Goal: Transaction & Acquisition: Purchase product/service

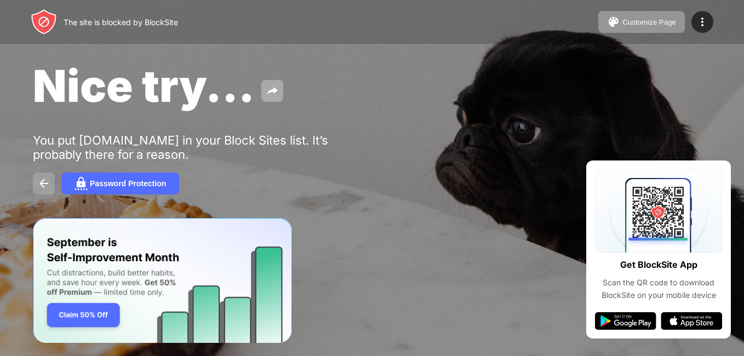
click at [39, 186] on img at bounding box center [43, 183] width 13 height 13
drag, startPoint x: 464, startPoint y: 223, endPoint x: 472, endPoint y: 186, distance: 38.6
click at [472, 186] on div "Nice try... You put youtube.com in your Block Sites list. It’s probably there f…" at bounding box center [372, 127] width 744 height 254
click at [93, 320] on img "Banner Message" at bounding box center [162, 280] width 259 height 125
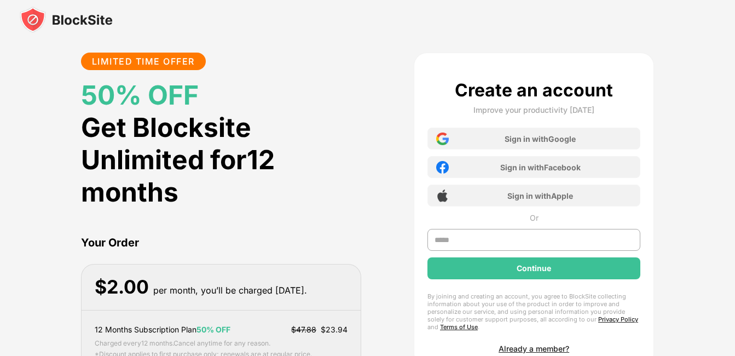
click at [585, 280] on div "Create an account Improve your productivity [DATE] Sign in with Google Sign in …" at bounding box center [534, 216] width 213 height 274
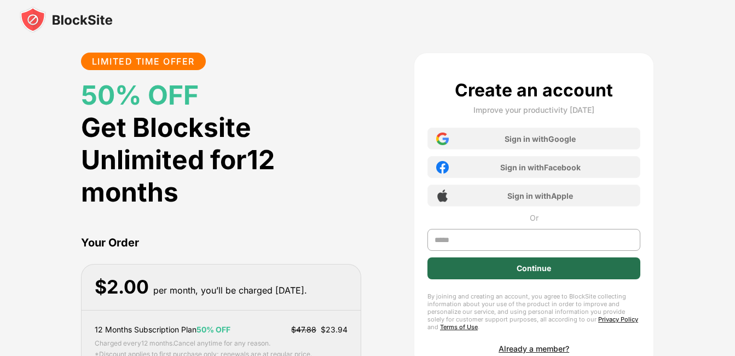
click at [585, 258] on div "Continue" at bounding box center [534, 268] width 213 height 22
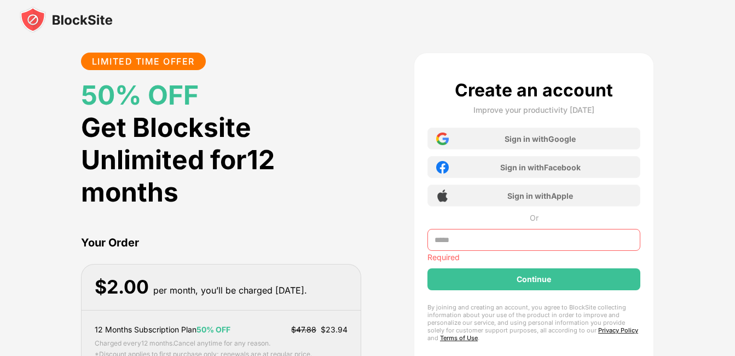
click at [585, 248] on input "text" at bounding box center [534, 240] width 213 height 22
type input "**********"
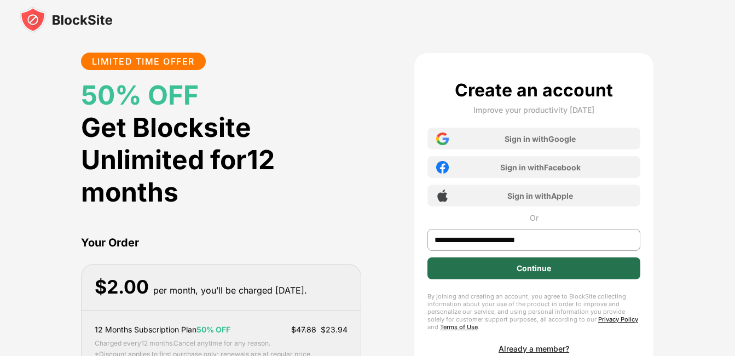
click at [544, 271] on div "Continue" at bounding box center [534, 268] width 34 height 9
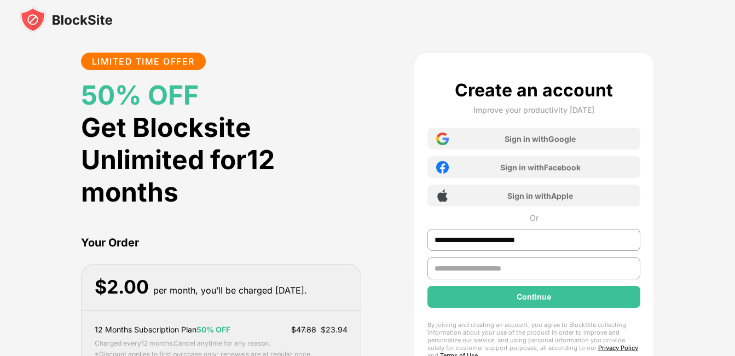
click at [520, 272] on input "text" at bounding box center [534, 268] width 213 height 22
type input "**********"
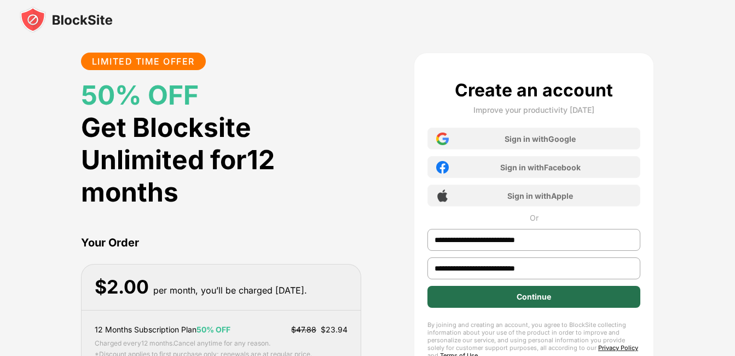
click at [501, 293] on div "Continue" at bounding box center [534, 297] width 213 height 22
